Goal: Transaction & Acquisition: Purchase product/service

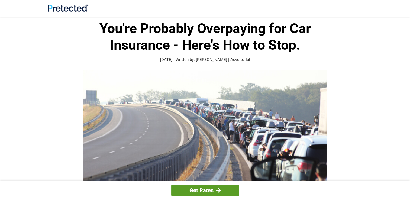
click at [209, 189] on link "Get Rates" at bounding box center [205, 190] width 68 height 11
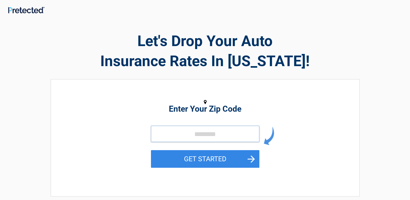
click at [168, 136] on input "tel" at bounding box center [205, 134] width 108 height 16
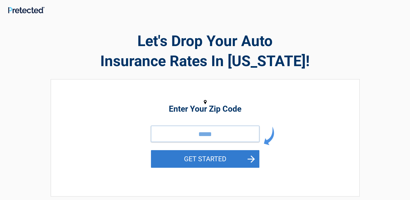
type input "*****"
click at [251, 159] on button "GET STARTED" at bounding box center [205, 159] width 108 height 18
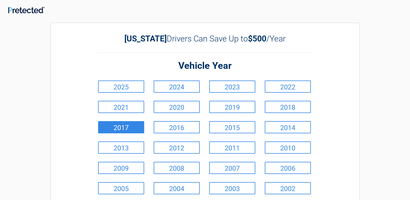
click at [120, 124] on link "2017" at bounding box center [121, 127] width 46 height 12
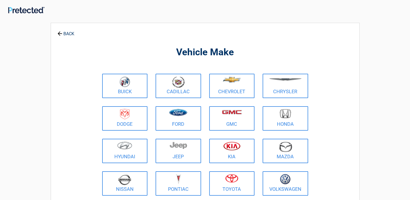
scroll to position [27, 0]
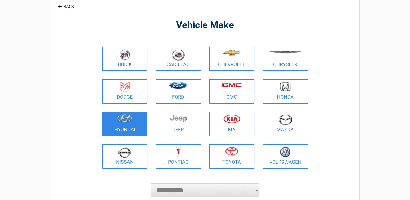
click at [121, 128] on link "Hyundai" at bounding box center [125, 124] width 46 height 24
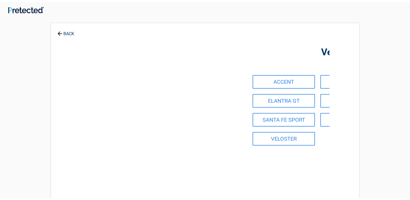
scroll to position [0, 0]
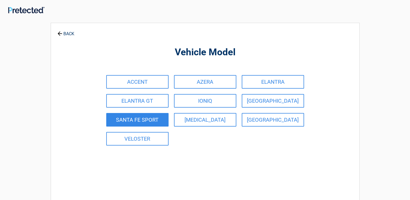
click at [135, 117] on link "SANTA FE SPORT" at bounding box center [137, 120] width 62 height 14
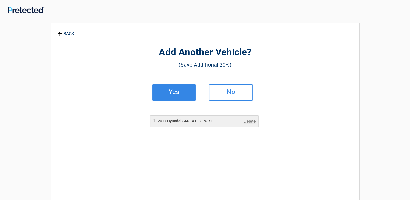
click at [174, 90] on h2 "Yes" at bounding box center [174, 92] width 32 height 4
